Goal: Task Accomplishment & Management: Manage account settings

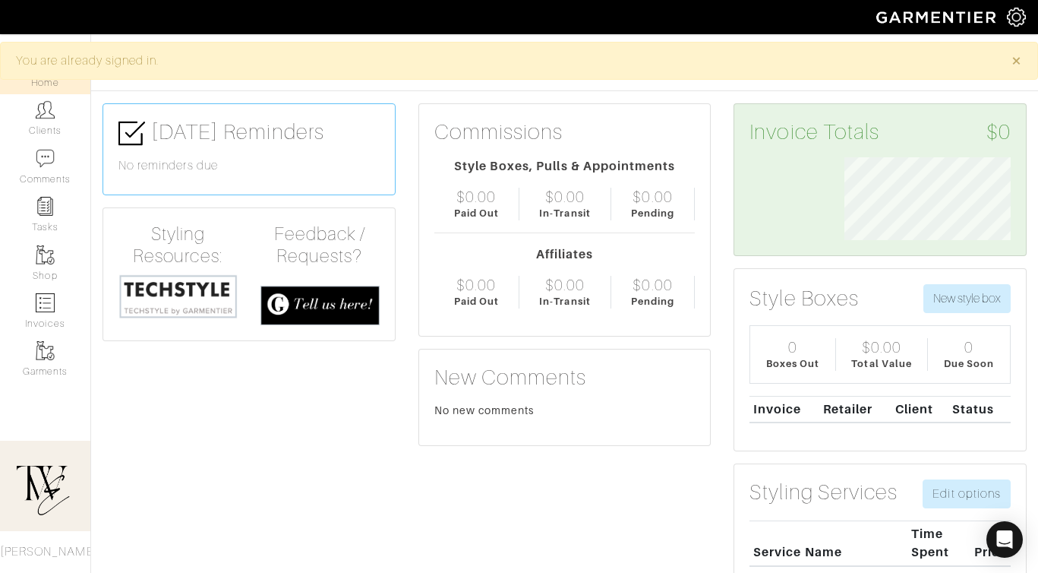
scroll to position [83, 189]
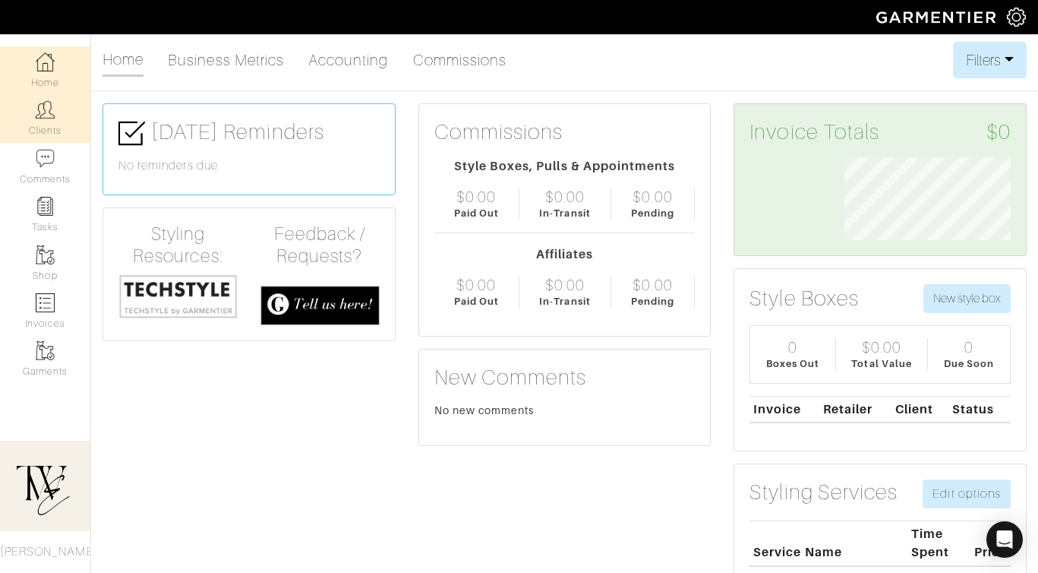
click at [42, 111] on img at bounding box center [45, 109] width 19 height 19
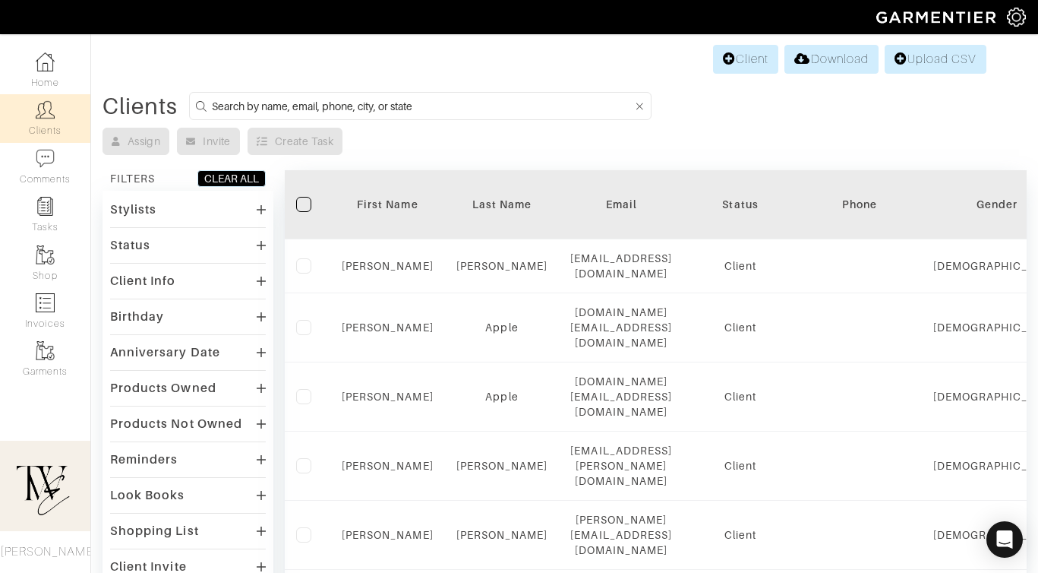
click at [420, 190] on th "First Name" at bounding box center [387, 204] width 115 height 69
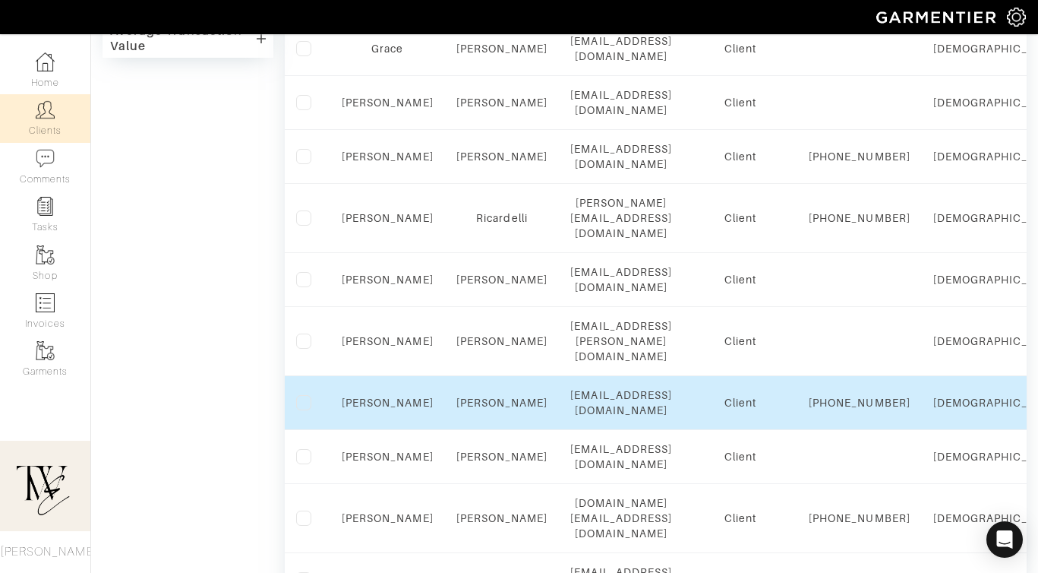
scroll to position [646, 0]
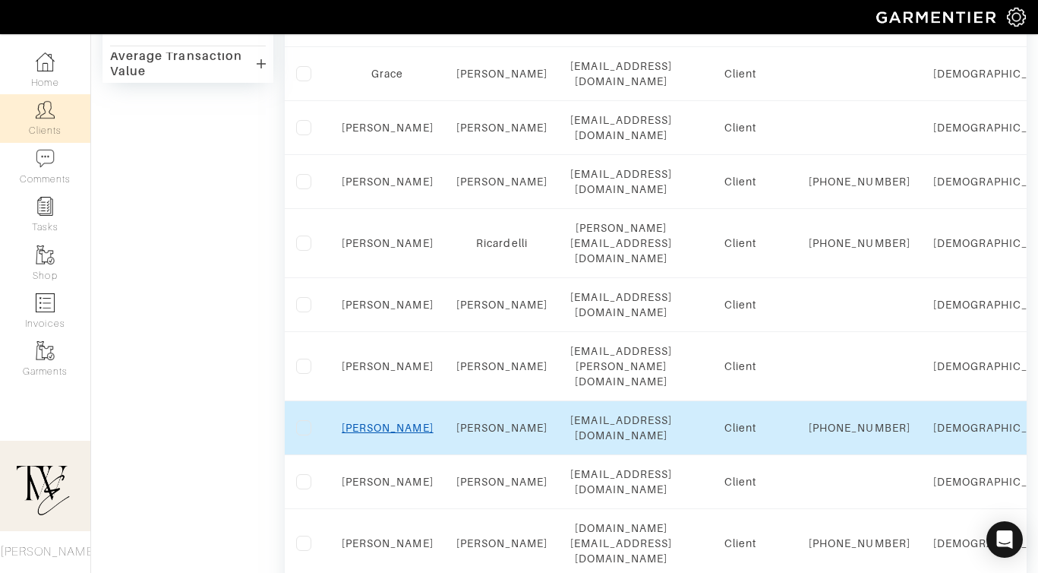
click at [387, 422] on link "Jen" at bounding box center [388, 428] width 92 height 12
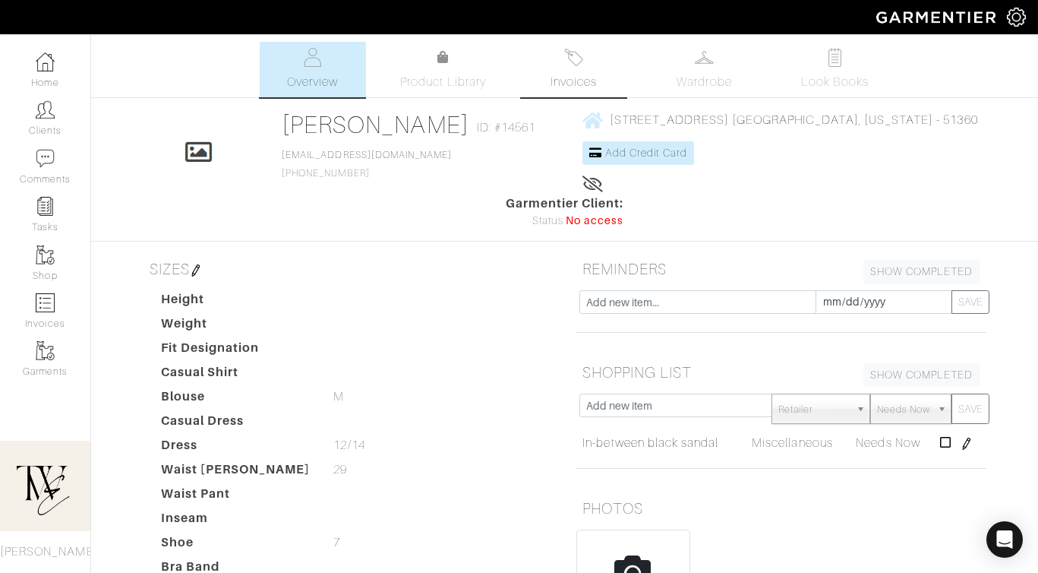
click at [567, 72] on link "Invoices" at bounding box center [574, 69] width 106 height 55
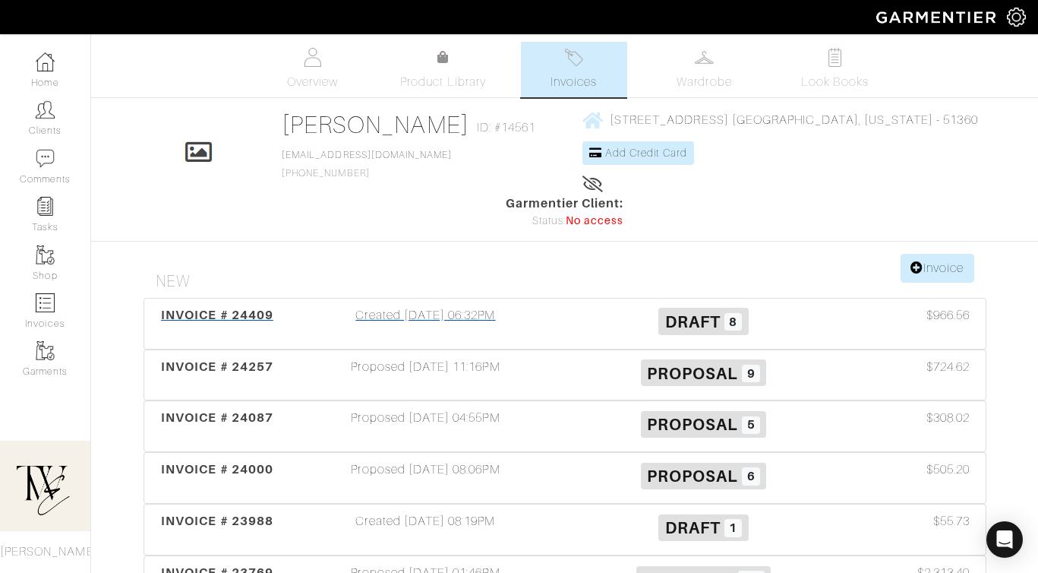
click at [224, 308] on span "INVOICE # 24409" at bounding box center [217, 315] width 112 height 14
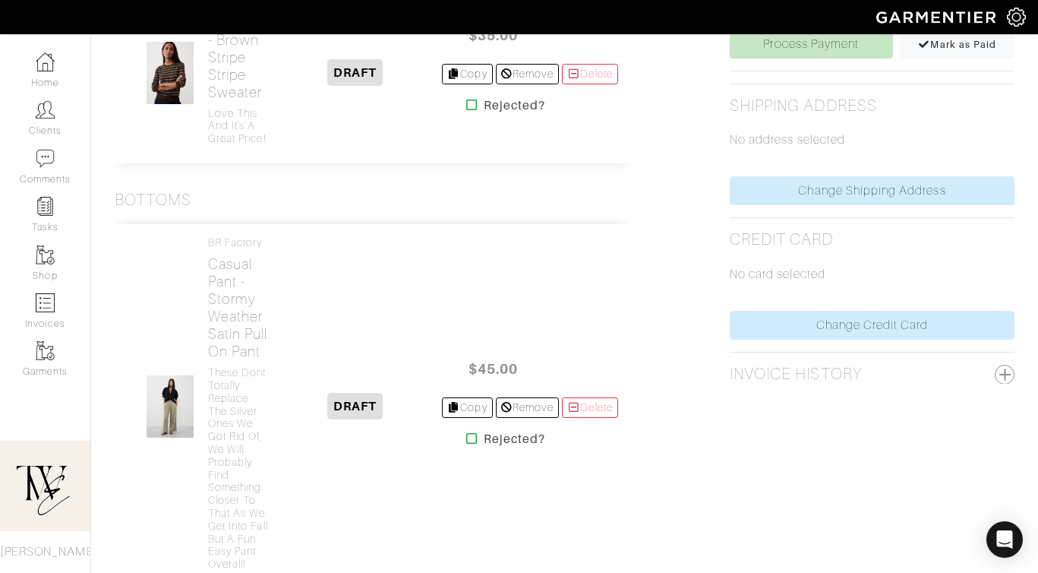
scroll to position [878, 0]
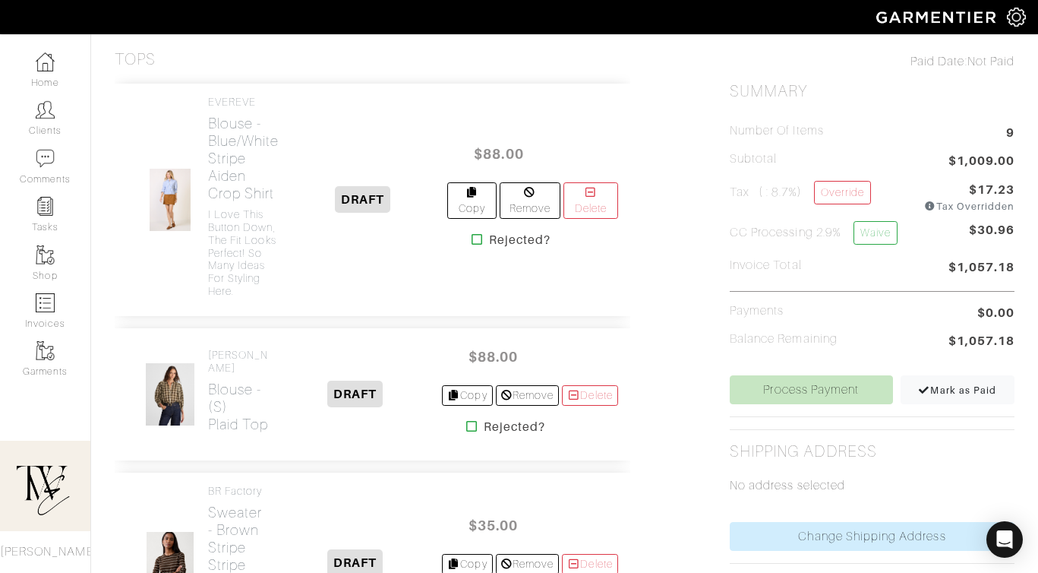
scroll to position [361, 0]
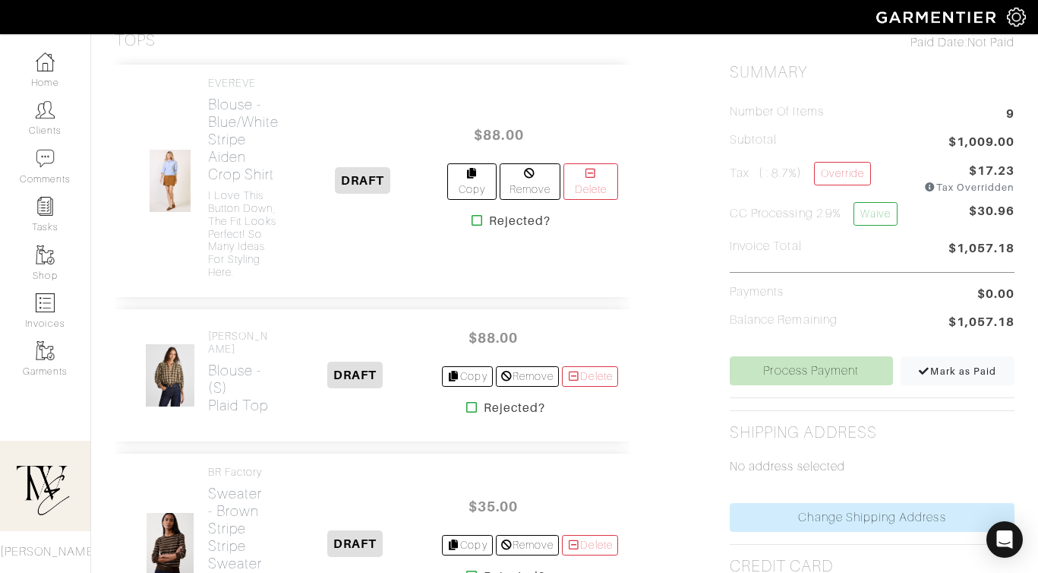
click at [265, 381] on div "Madewell Blouse - (S) Plaid Top" at bounding box center [204, 375] width 154 height 90
click at [250, 381] on h2 "Blouse - (S) Plaid Top" at bounding box center [239, 388] width 62 height 52
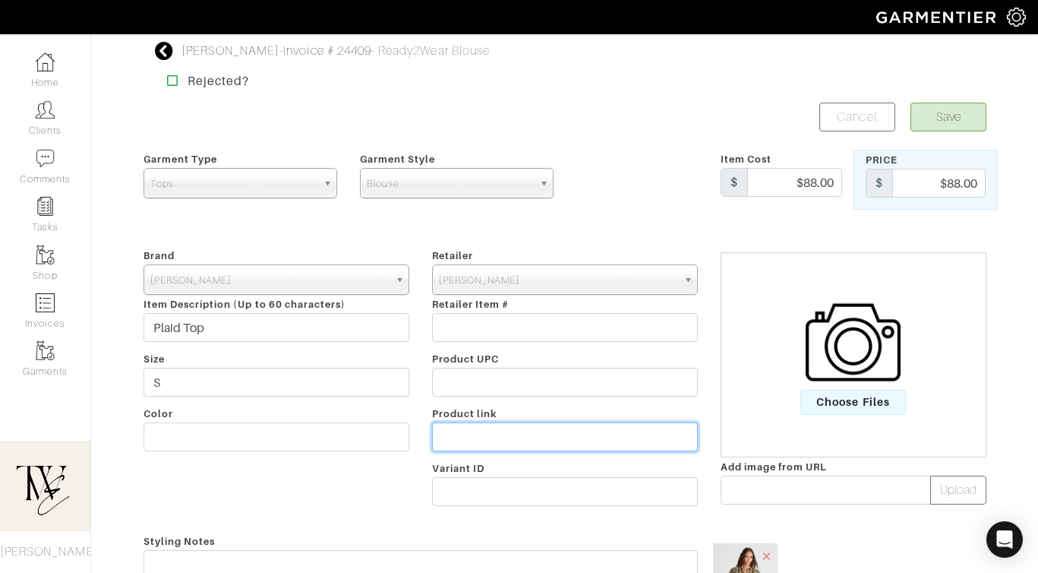
click at [537, 433] on input "text" at bounding box center [565, 436] width 266 height 29
paste input "https://go.shopmy.us/p-23516427"
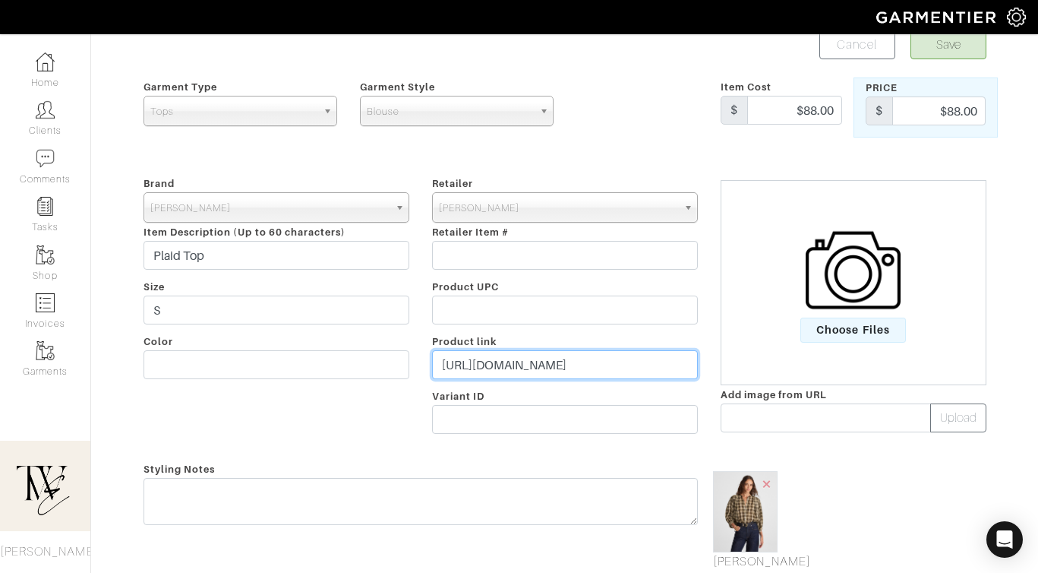
scroll to position [137, 0]
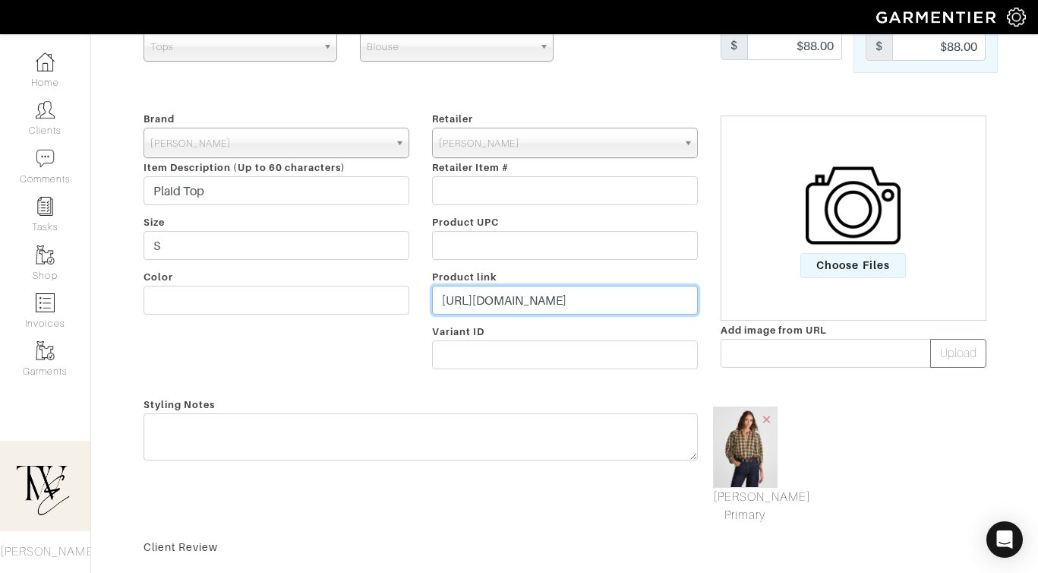
type input "https://go.shopmy.us/p-23516427"
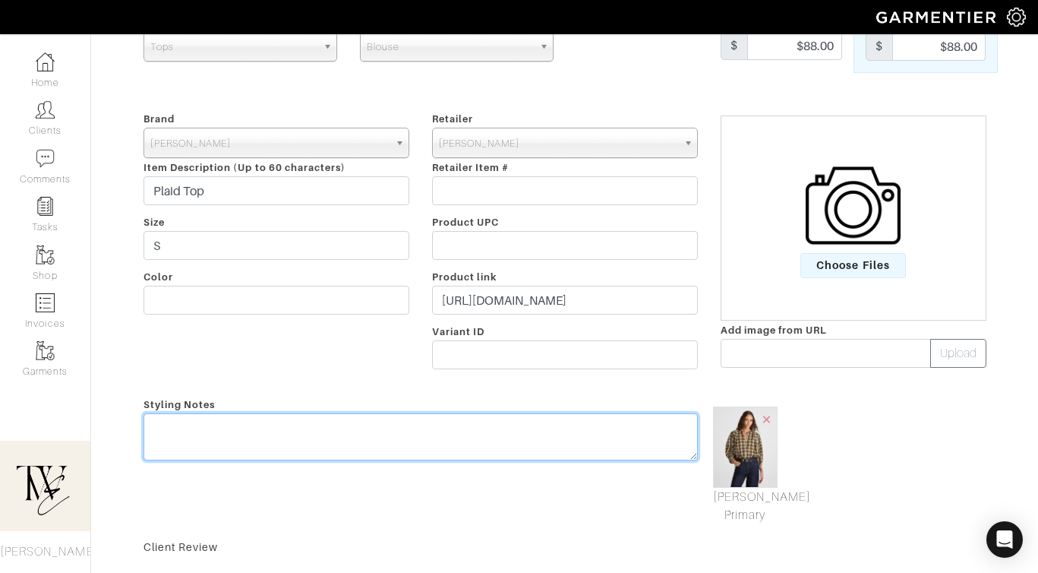
click at [520, 418] on div "Styling Notes" at bounding box center [420, 459] width 577 height 129
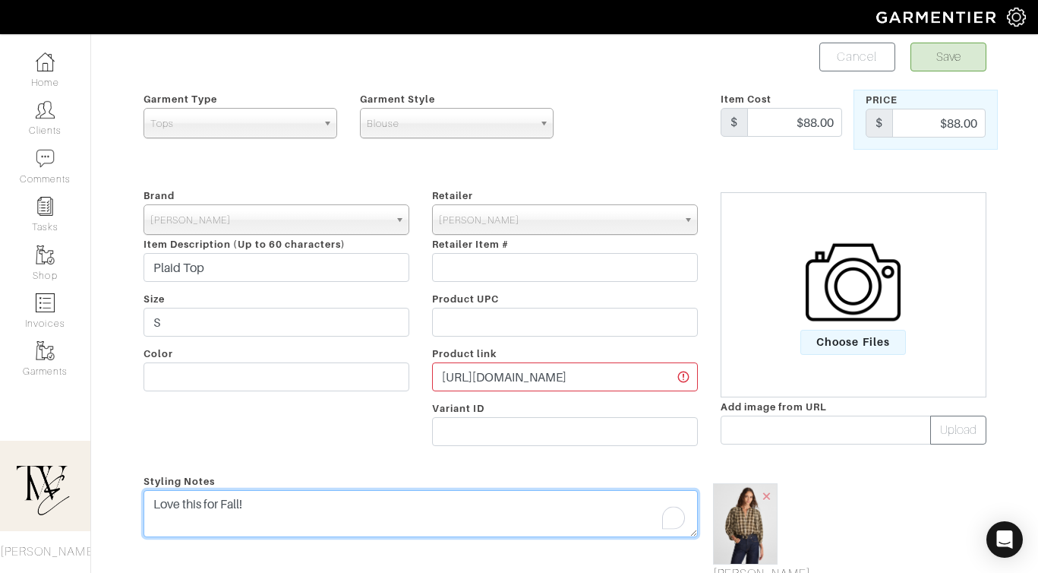
scroll to position [0, 0]
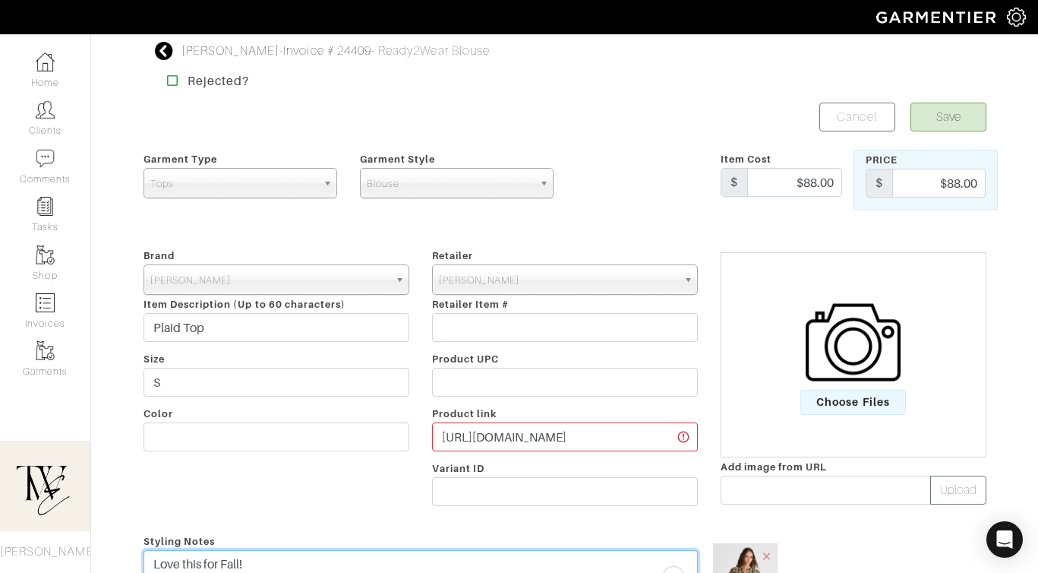
type textarea "Love this for Fall!"
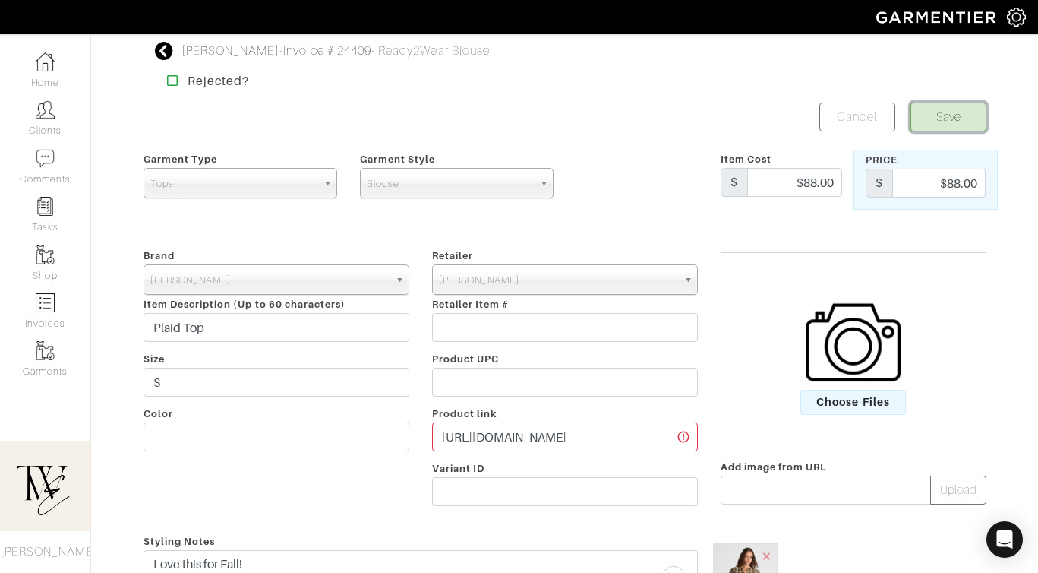
click at [939, 125] on button "Save" at bounding box center [949, 117] width 76 height 29
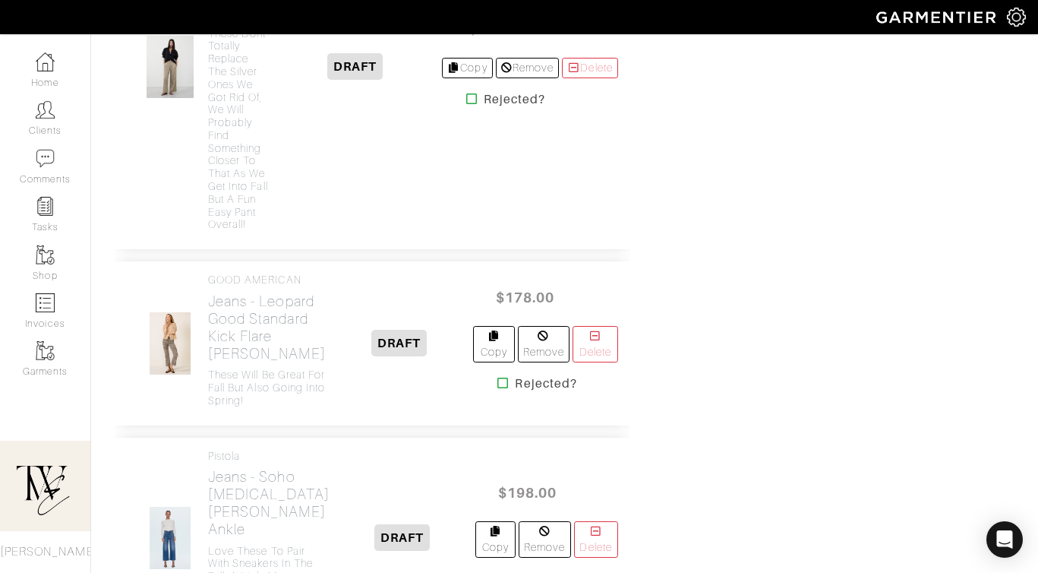
scroll to position [1497, 0]
